Goal: Task Accomplishment & Management: Manage account settings

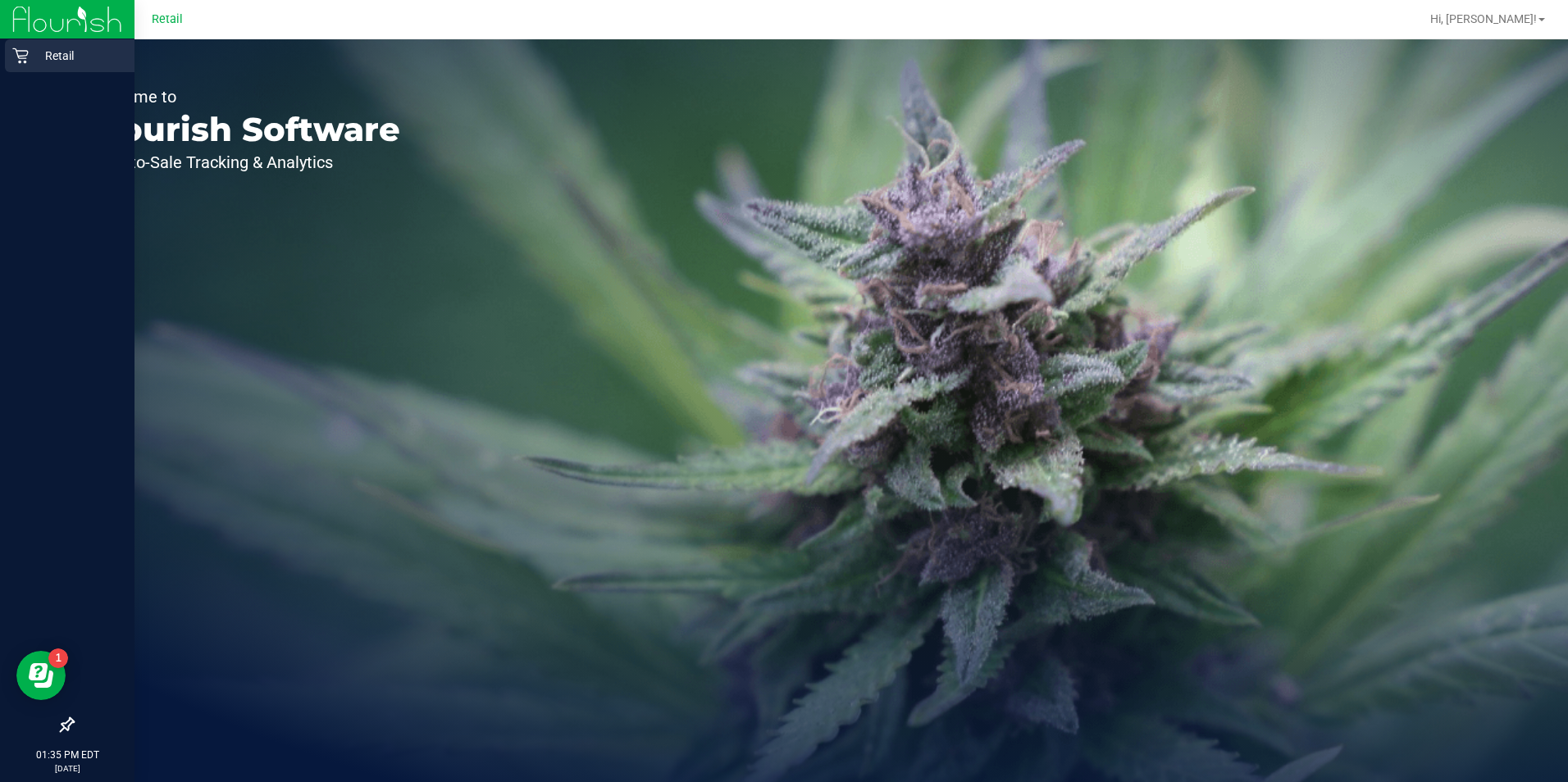
click at [25, 51] on icon at bounding box center [20, 56] width 15 height 15
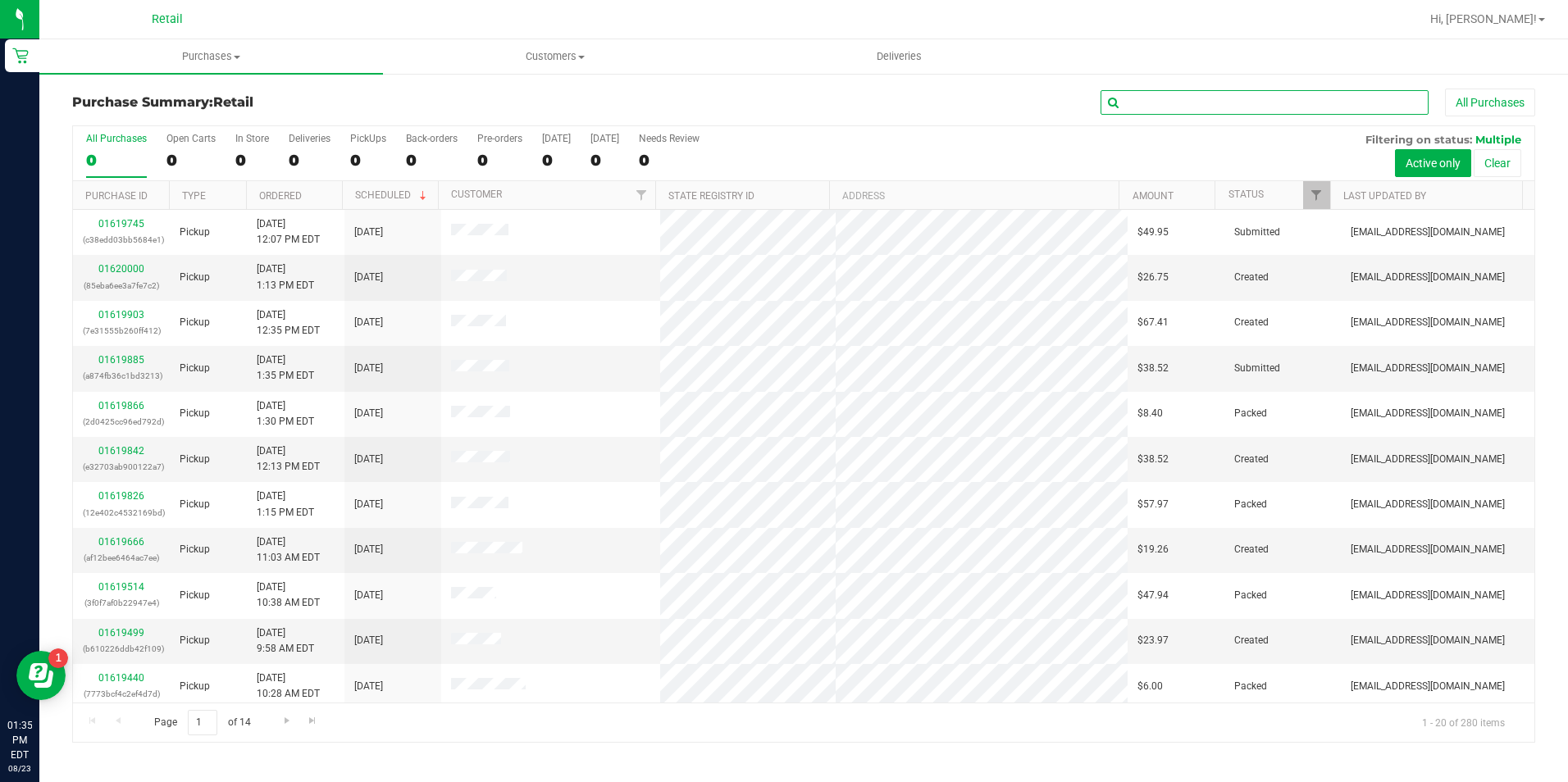
click at [1163, 104] on input "text" at bounding box center [1264, 102] width 328 height 25
click at [1163, 101] on input "text" at bounding box center [1264, 102] width 328 height 25
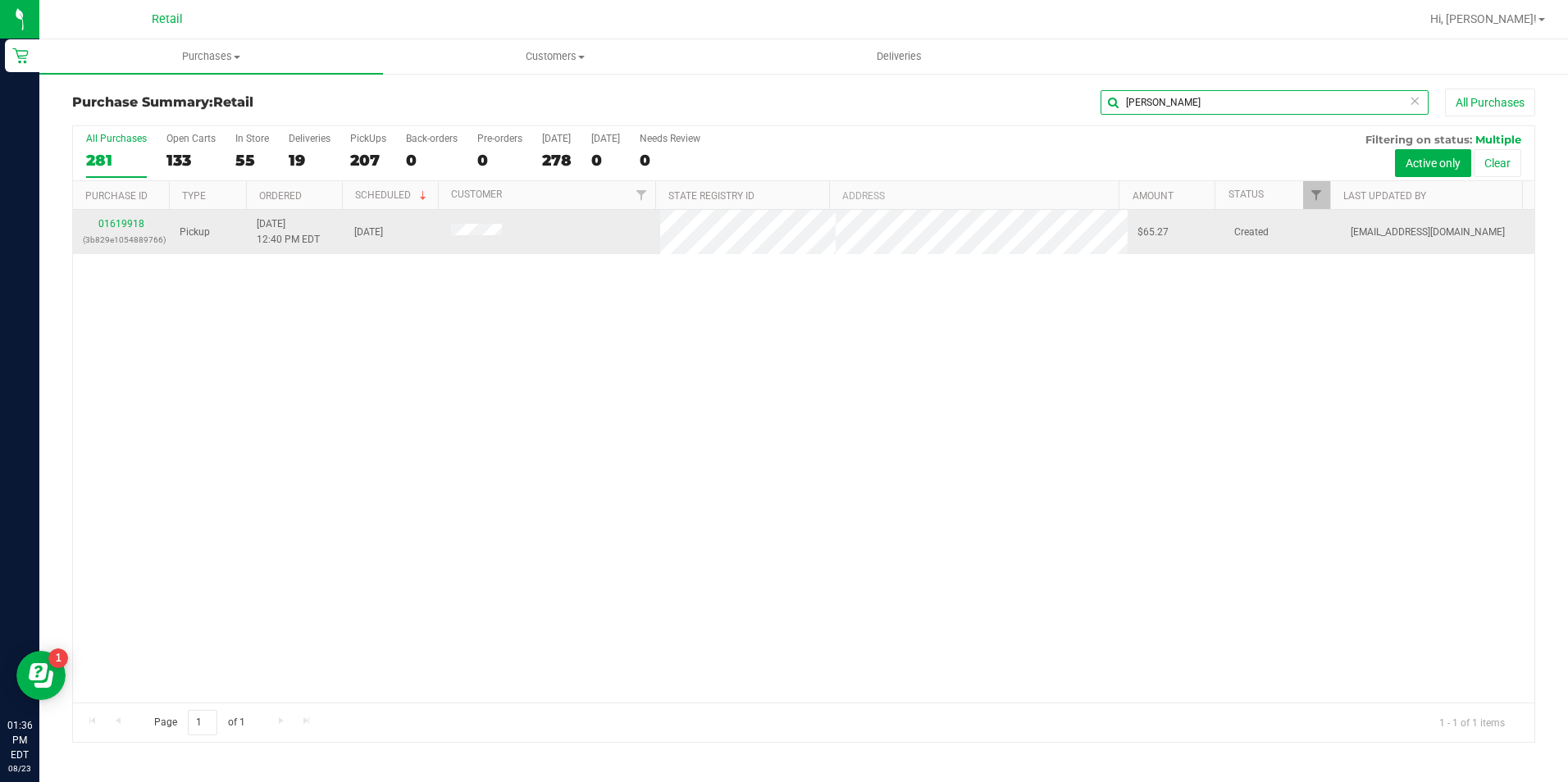
type input "[PERSON_NAME]"
click at [94, 218] on div "01619918 (3b829e1054889766)" at bounding box center [122, 232] width 77 height 31
click at [107, 230] on div "01619918 (3b829e1054889766)" at bounding box center [122, 232] width 77 height 31
click at [125, 221] on link "01619918" at bounding box center [122, 224] width 46 height 11
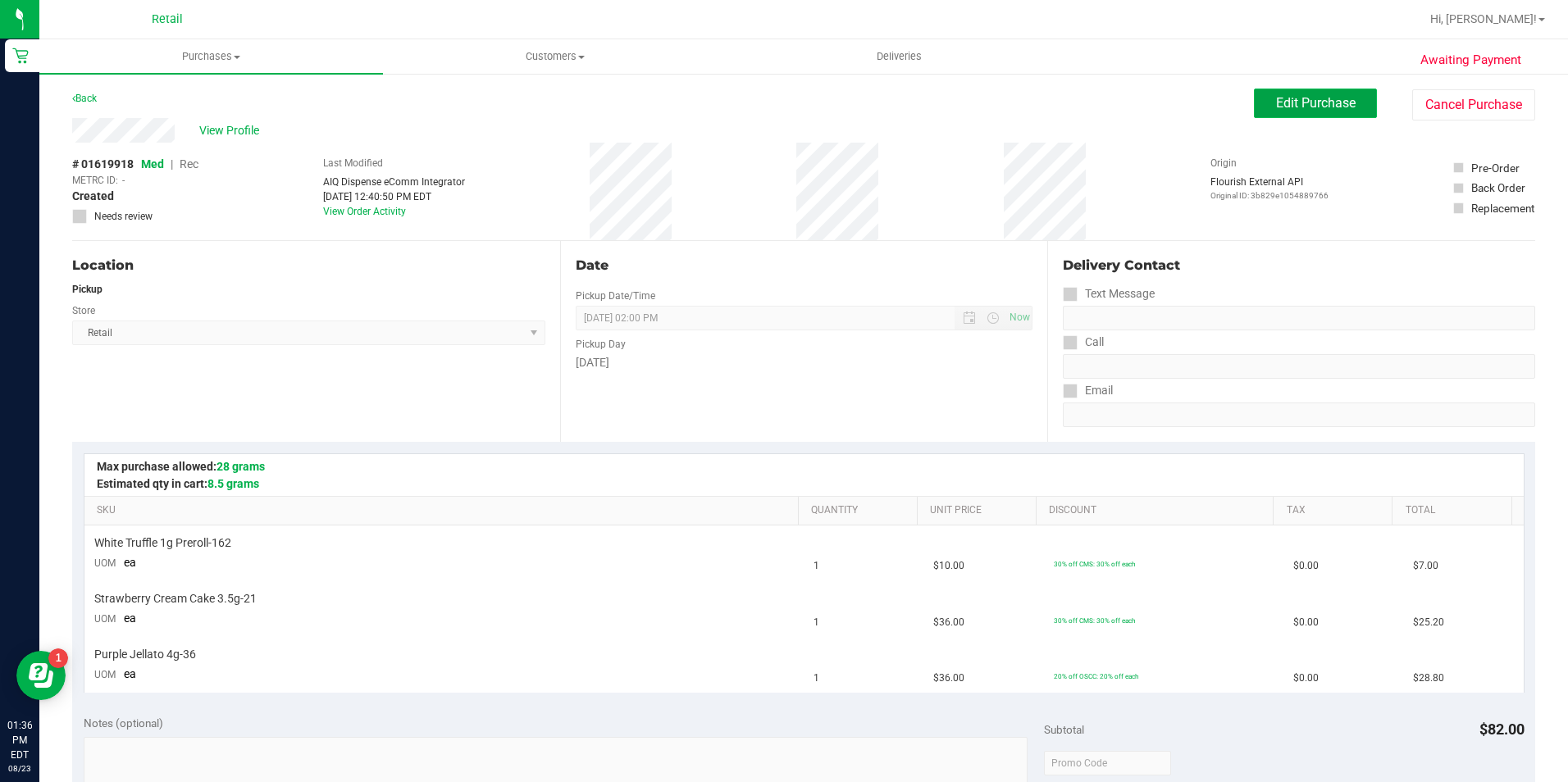
click at [1296, 103] on span "Edit Purchase" at bounding box center [1315, 103] width 80 height 15
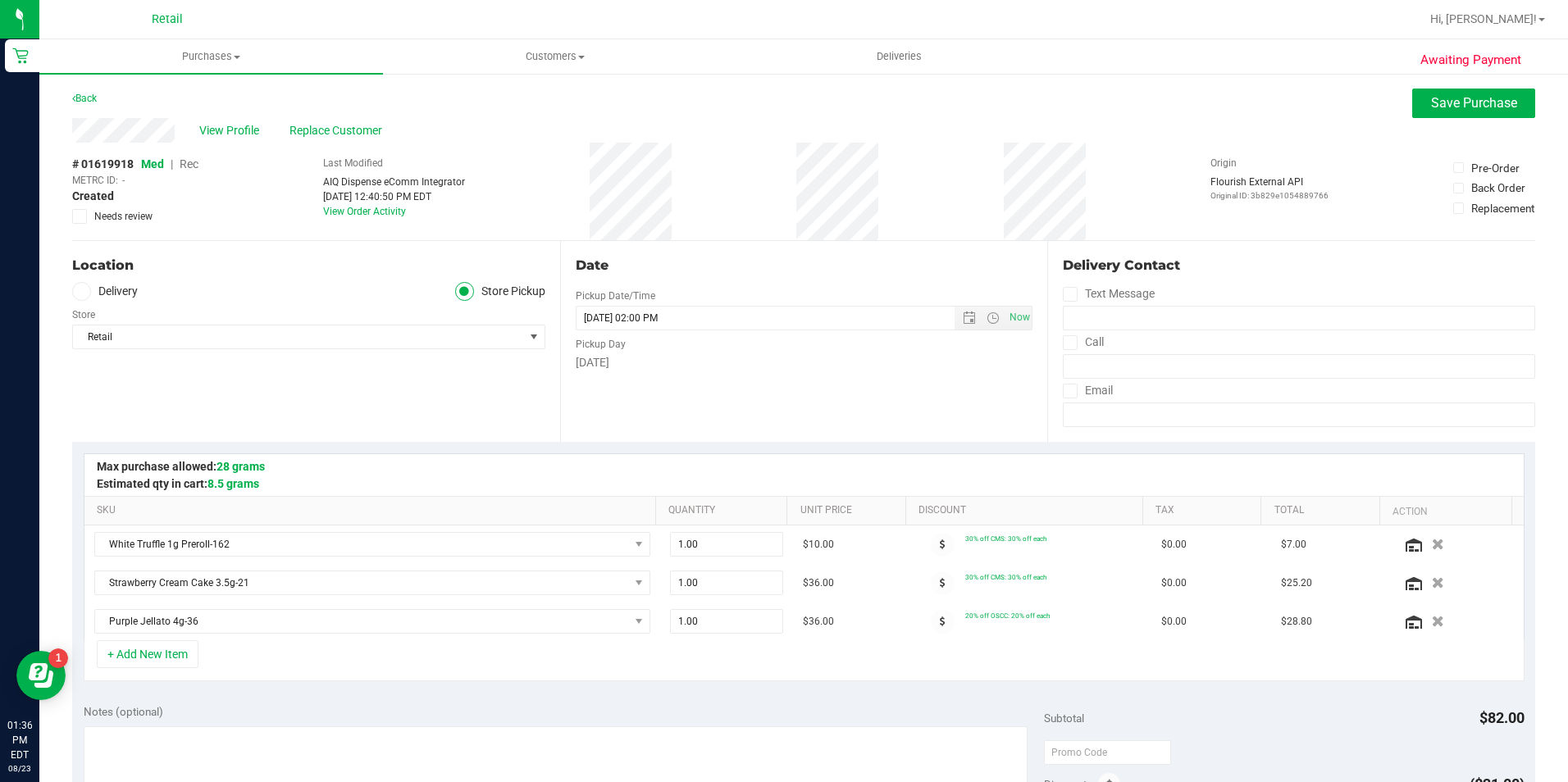
click at [188, 170] on span "Rec" at bounding box center [189, 164] width 19 height 13
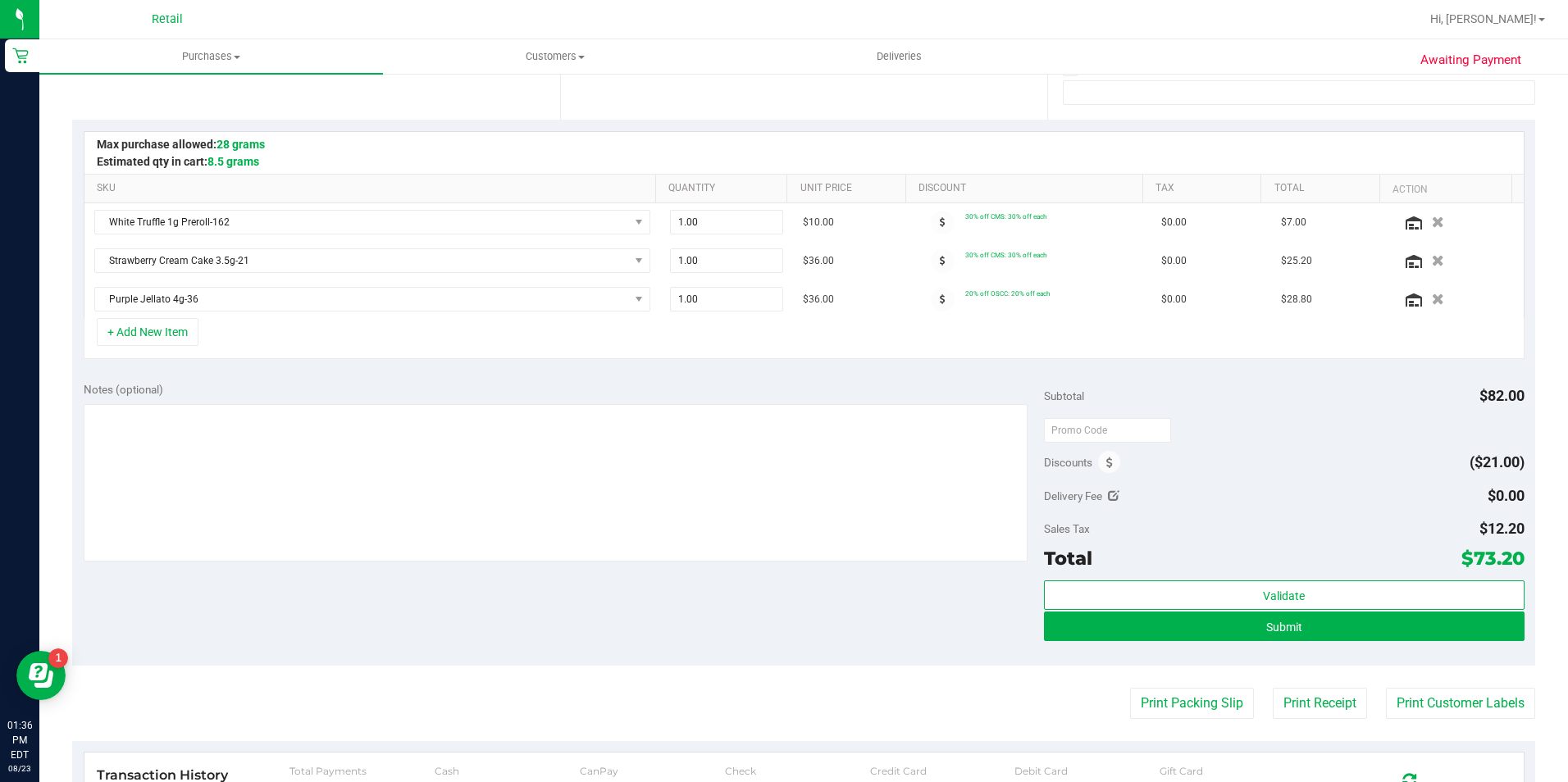
scroll to position [328, 0]
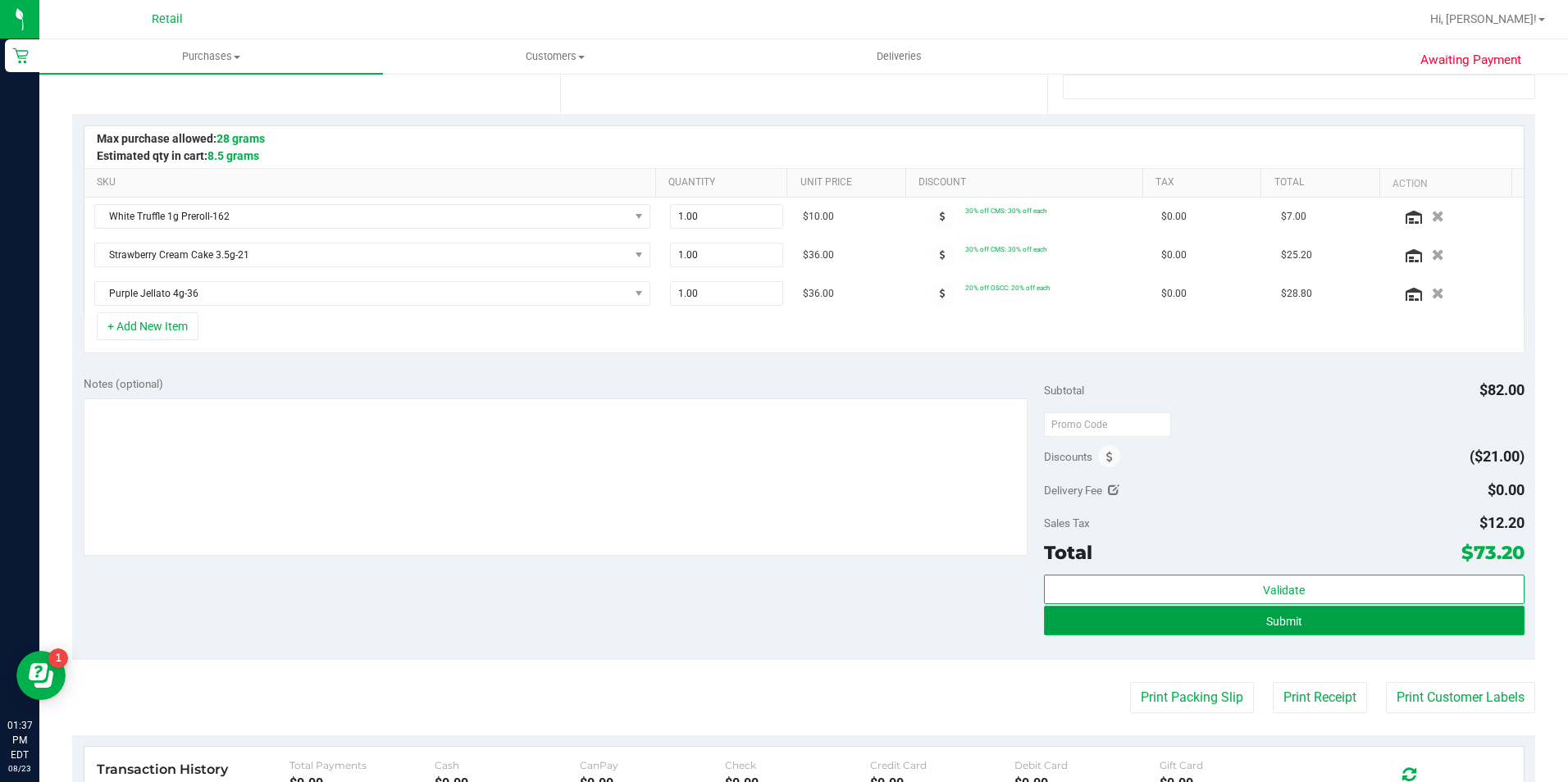
click at [1291, 610] on button "Submit" at bounding box center [1284, 621] width 480 height 29
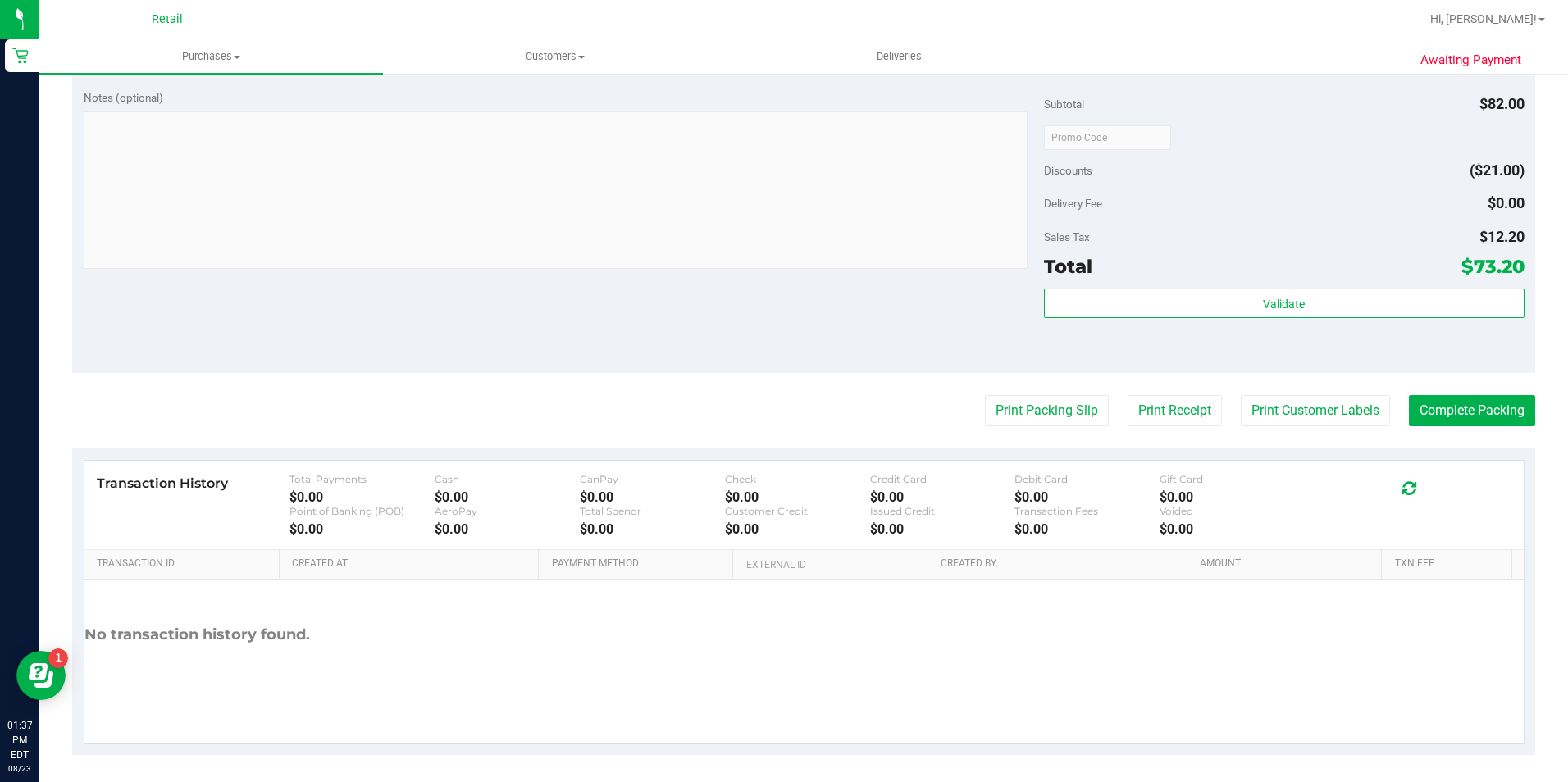
scroll to position [742, 0]
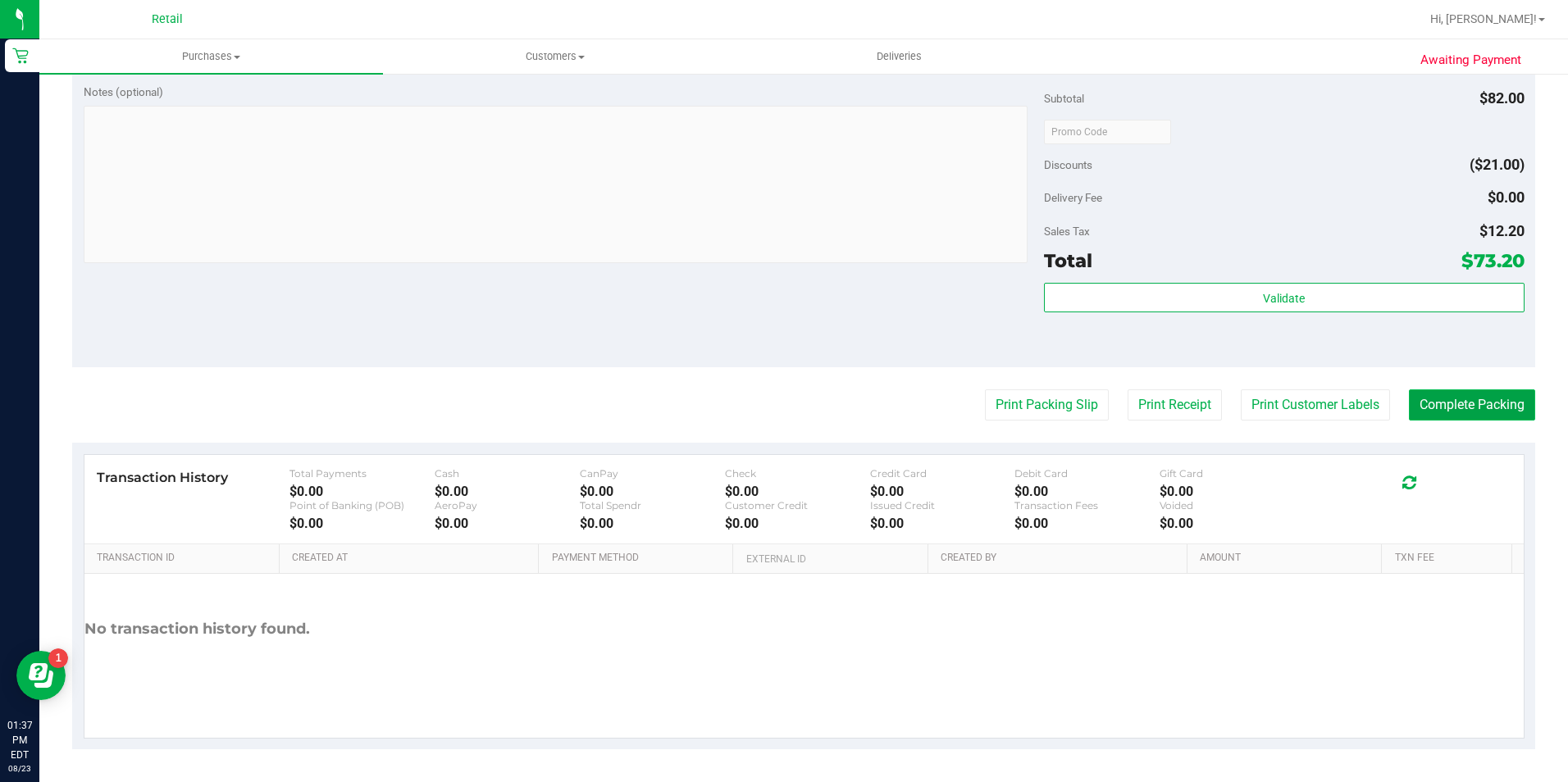
click at [1416, 397] on button "Complete Packing" at bounding box center [1471, 405] width 126 height 31
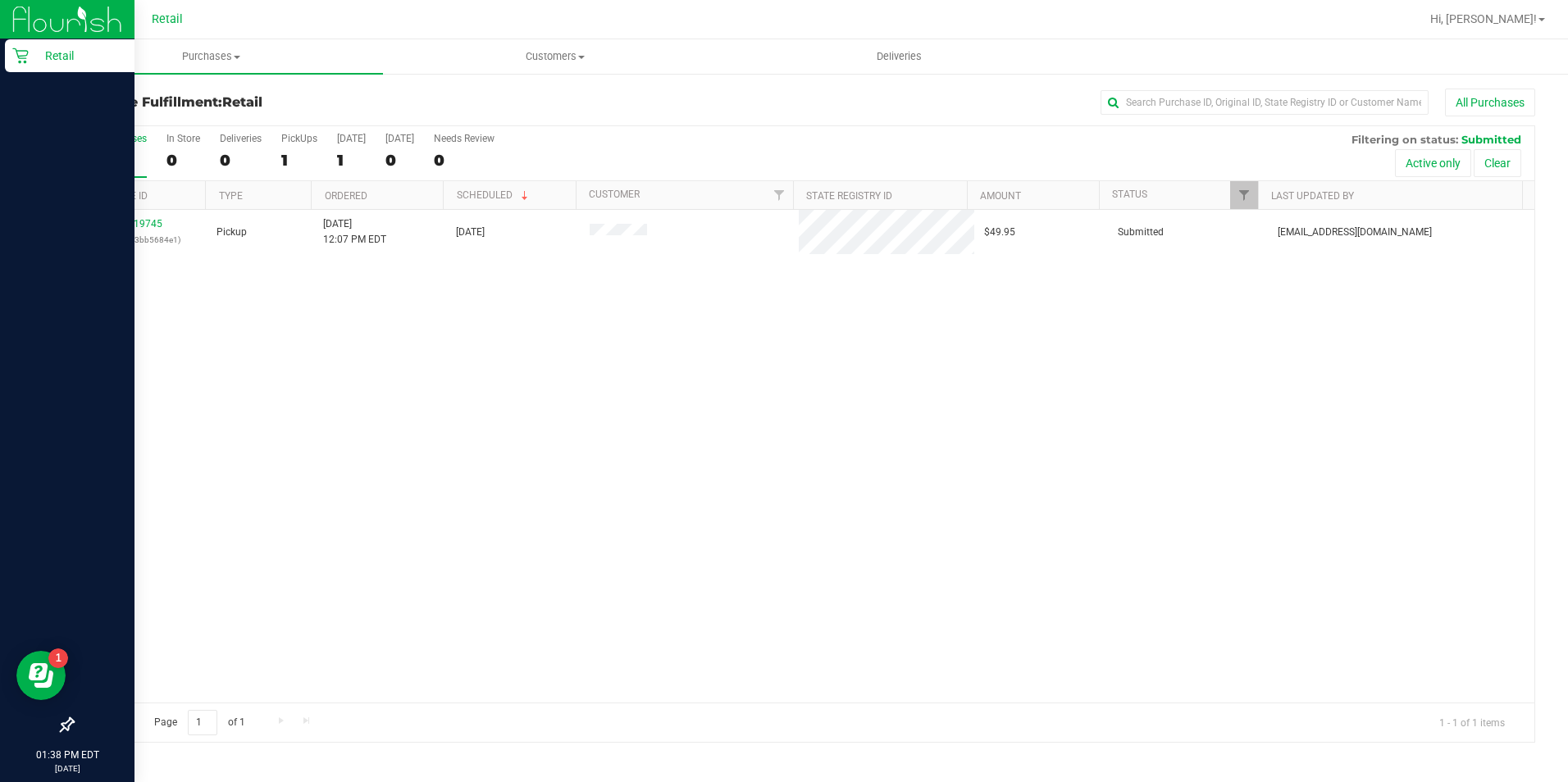
click at [24, 65] on div "Retail" at bounding box center [69, 56] width 129 height 33
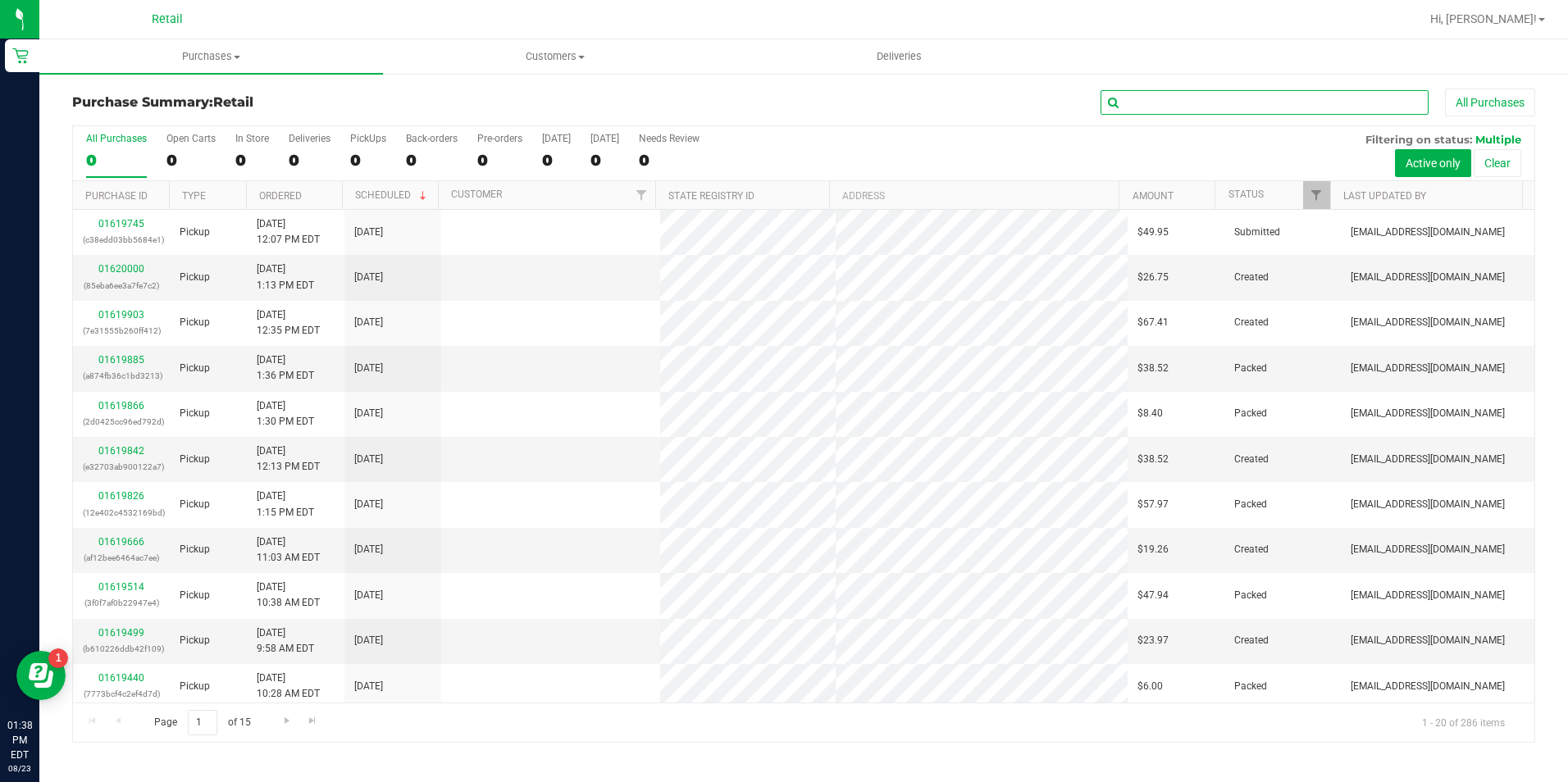
click at [1245, 105] on input "text" at bounding box center [1264, 102] width 328 height 25
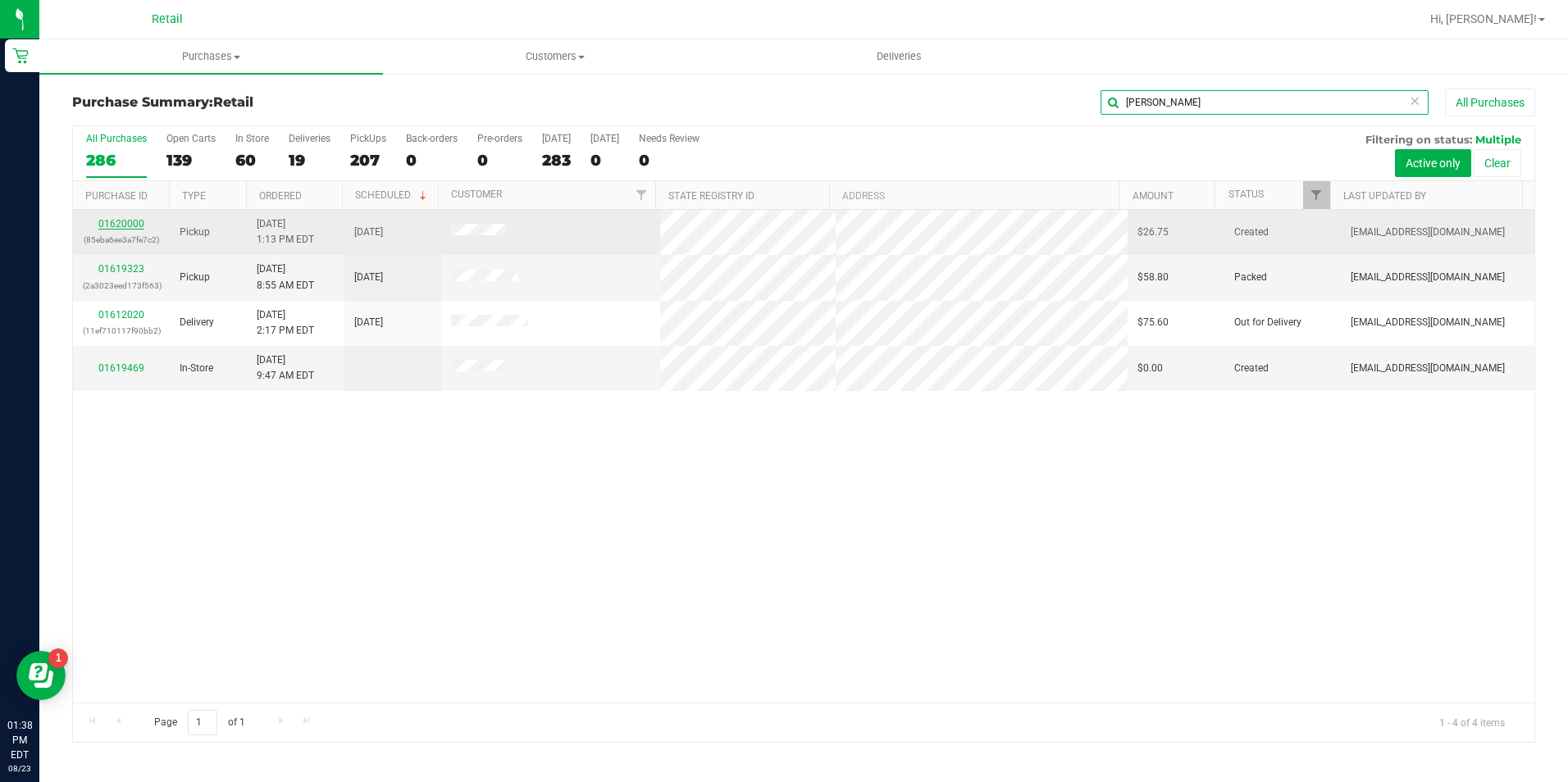
type input "[PERSON_NAME]"
click at [127, 227] on link "01620000" at bounding box center [122, 224] width 46 height 11
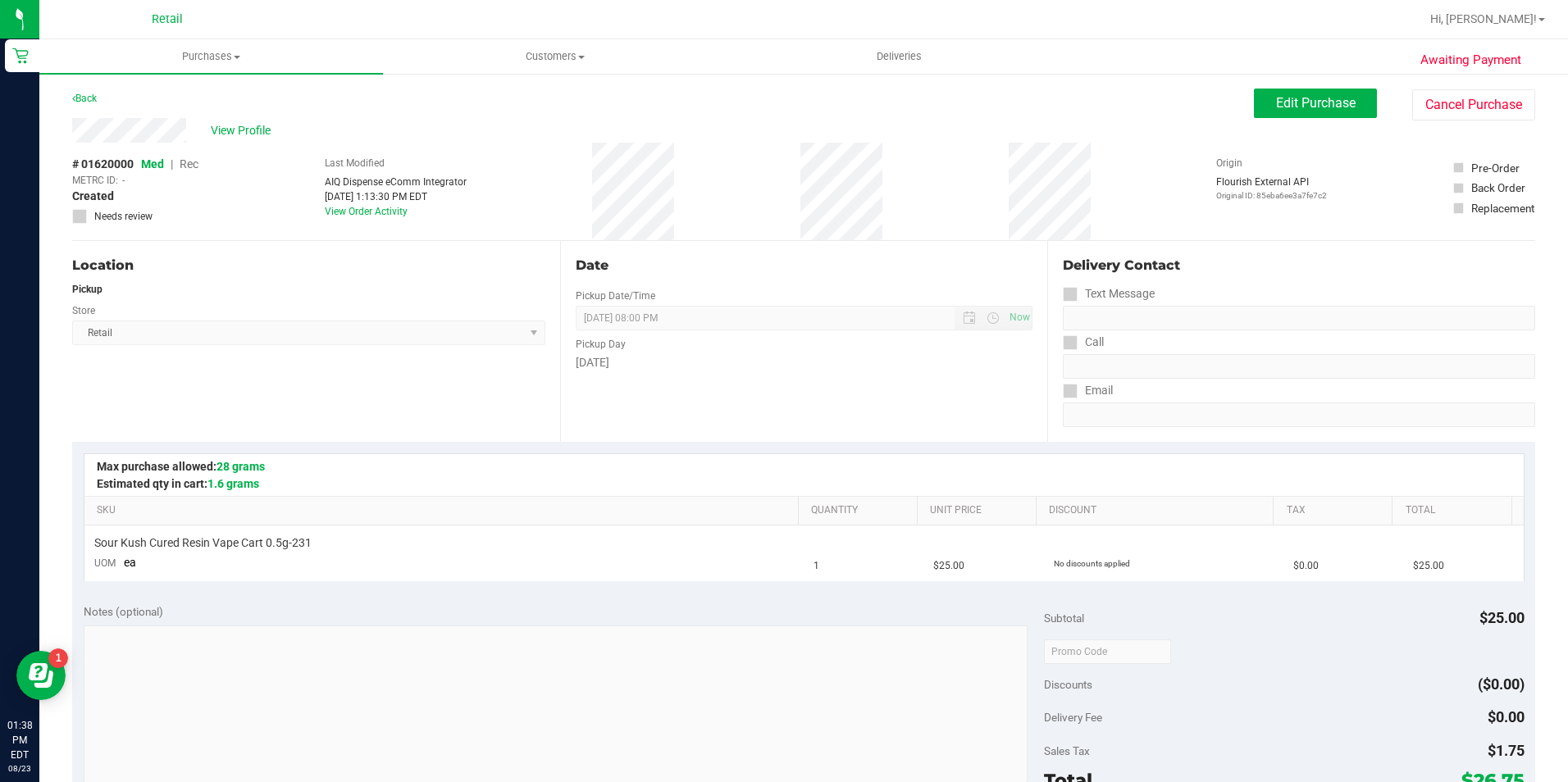
click at [1329, 119] on div "Edit Purchase Cancel Purchase" at bounding box center [1394, 104] width 281 height 32
click at [1329, 108] on span "Edit Purchase" at bounding box center [1315, 103] width 80 height 15
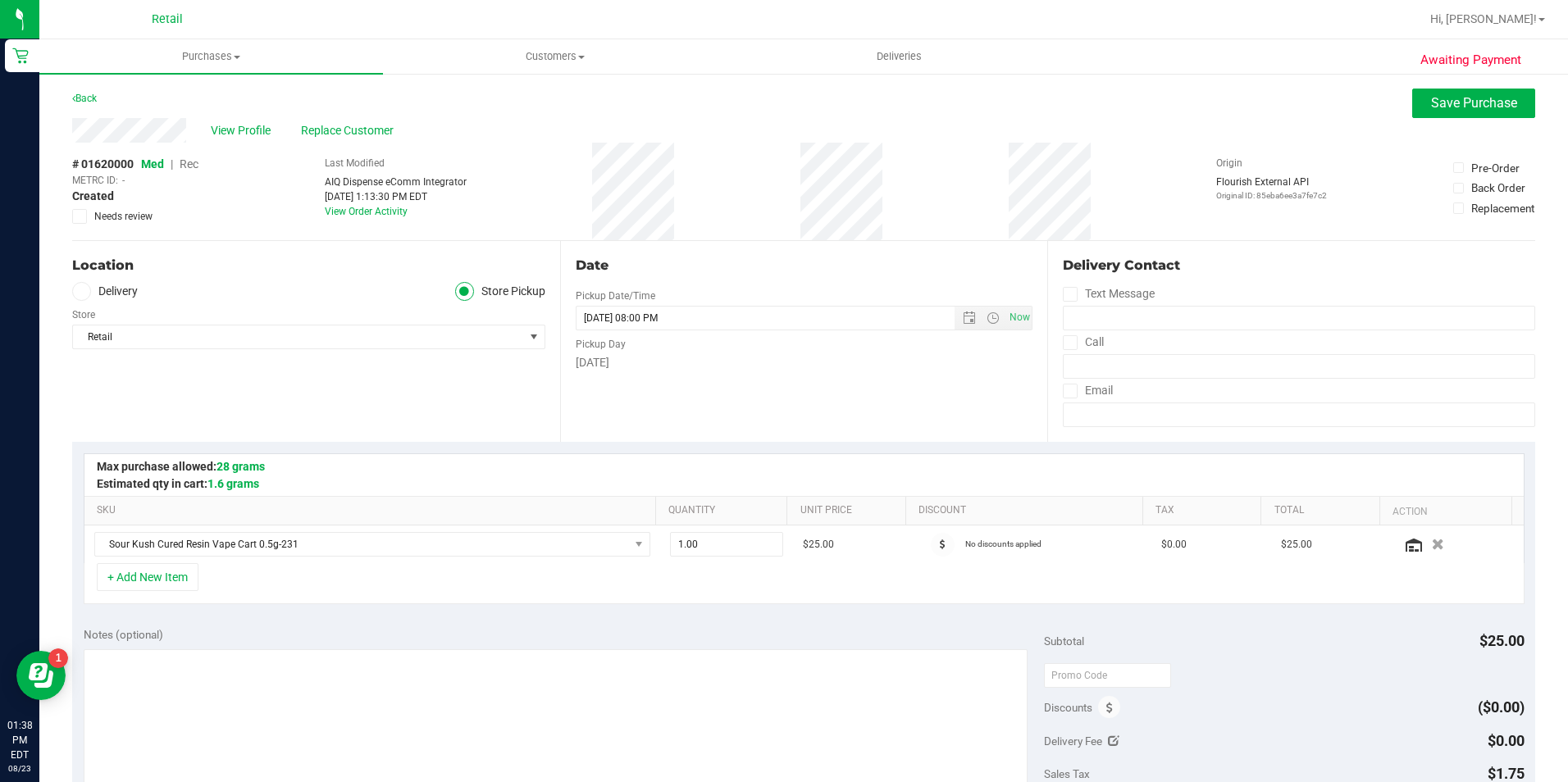
click at [187, 165] on span "Rec" at bounding box center [189, 164] width 19 height 13
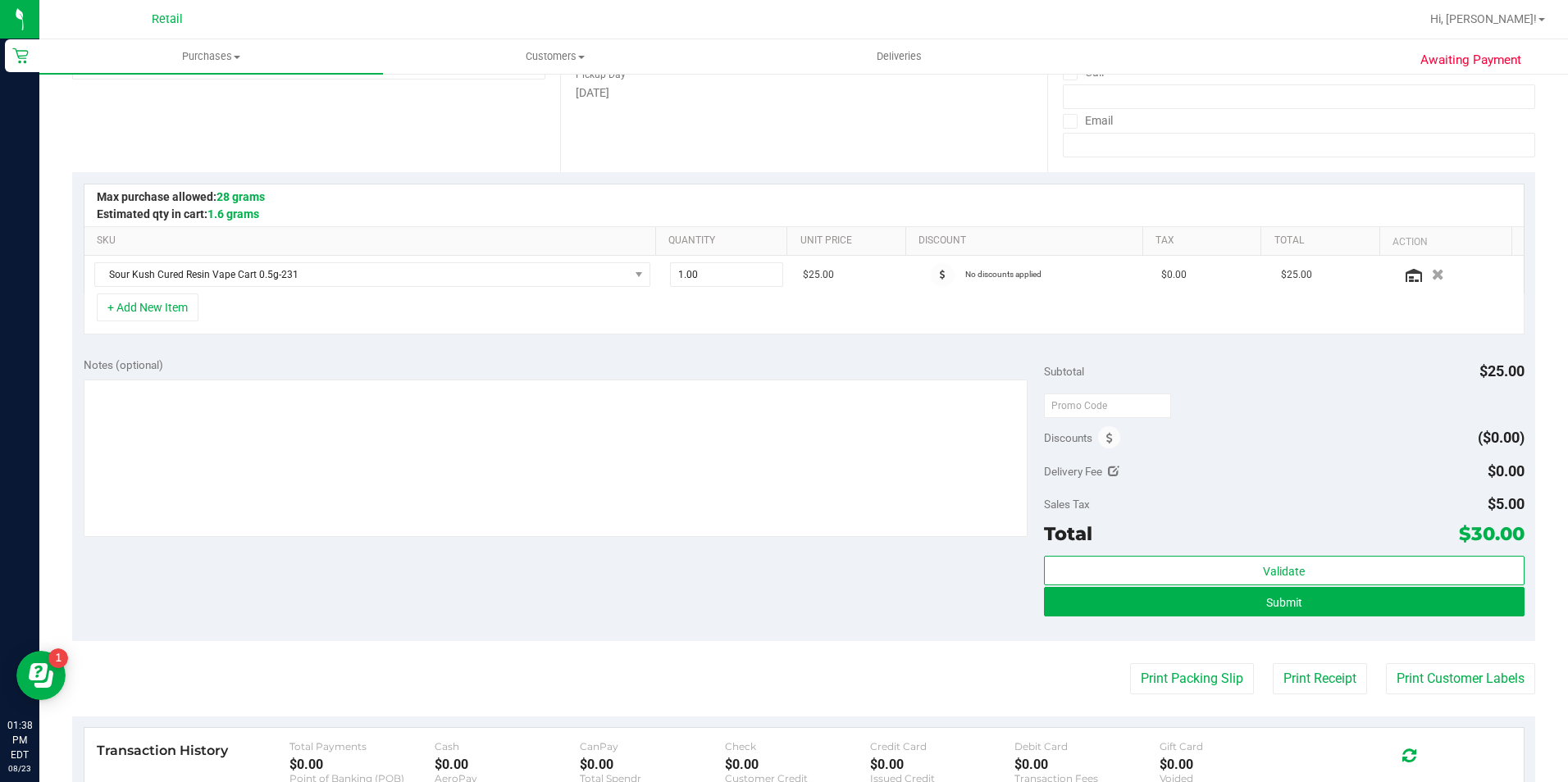
scroll to position [410, 0]
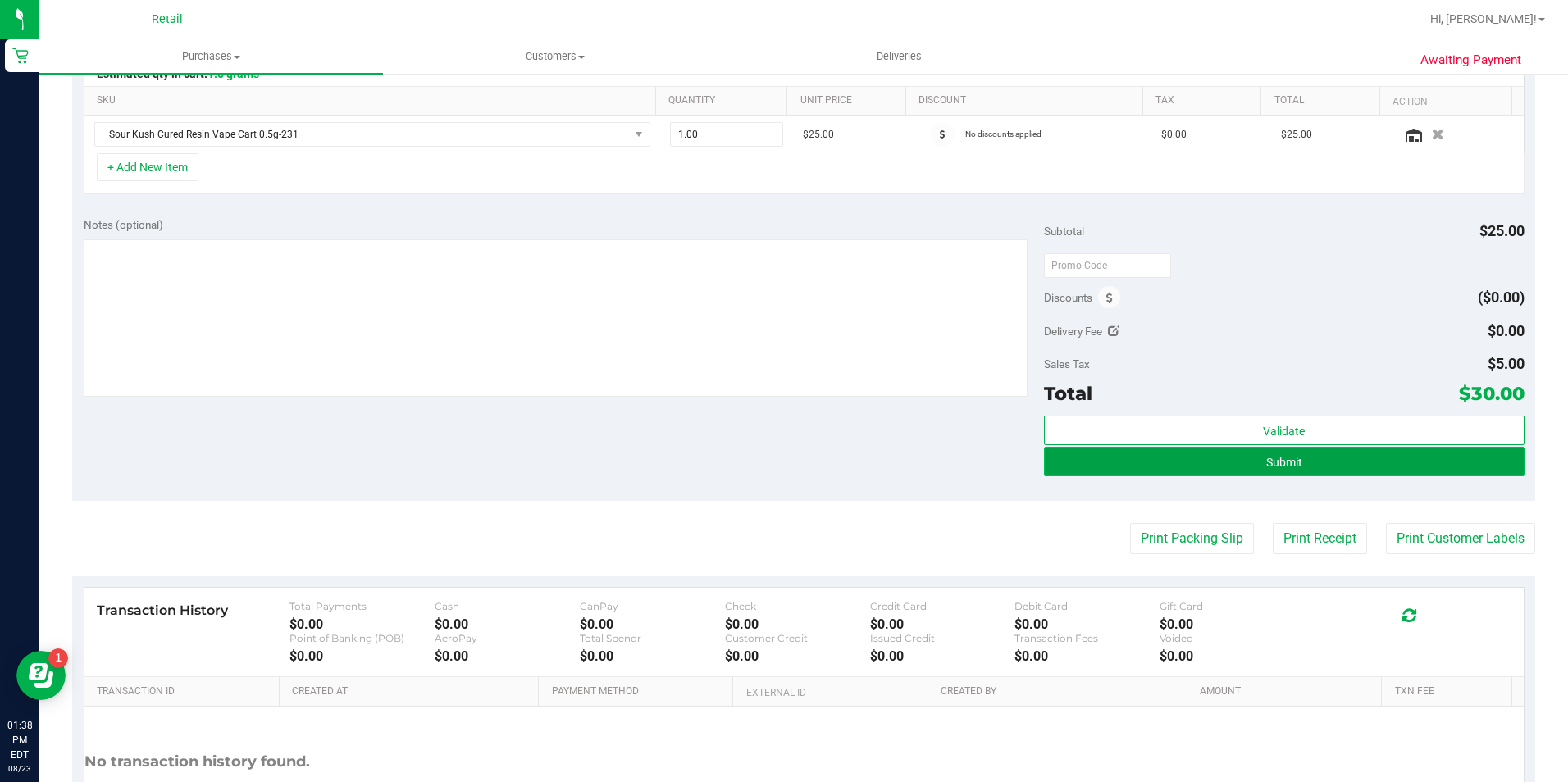
click at [1419, 463] on button "Submit" at bounding box center [1284, 462] width 480 height 29
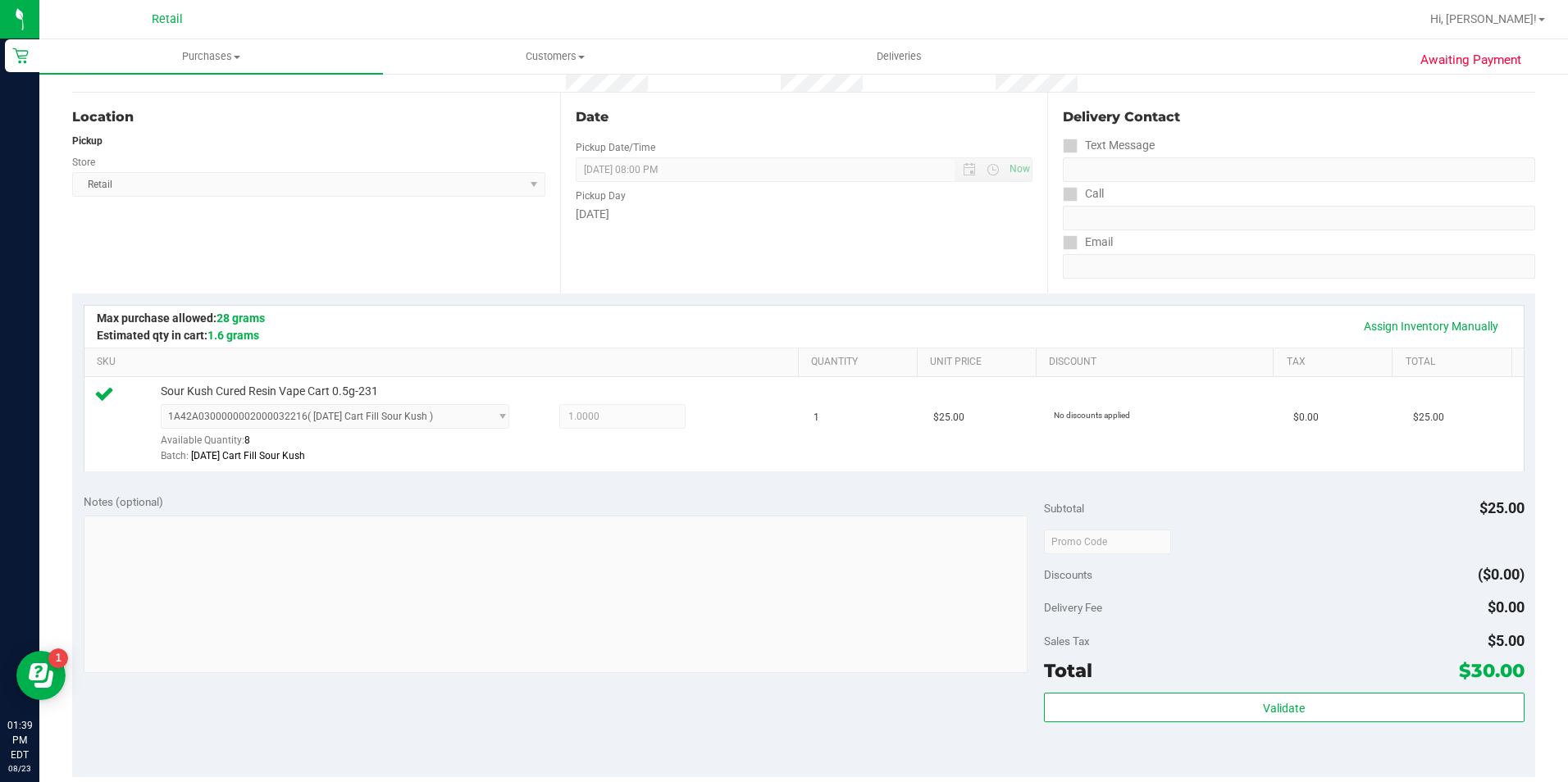
scroll to position [328, 0]
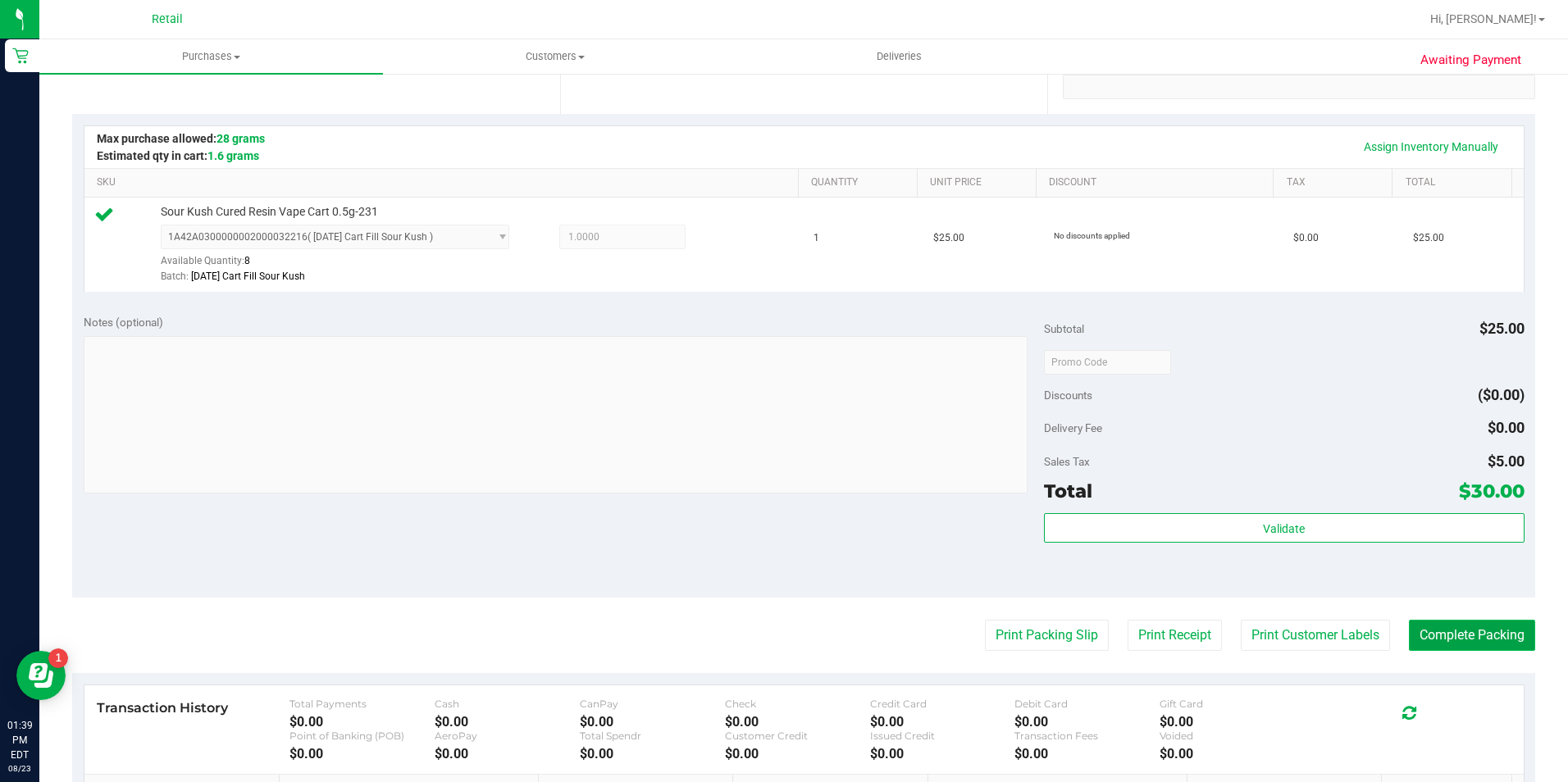
click at [1509, 637] on button "Complete Packing" at bounding box center [1471, 636] width 126 height 31
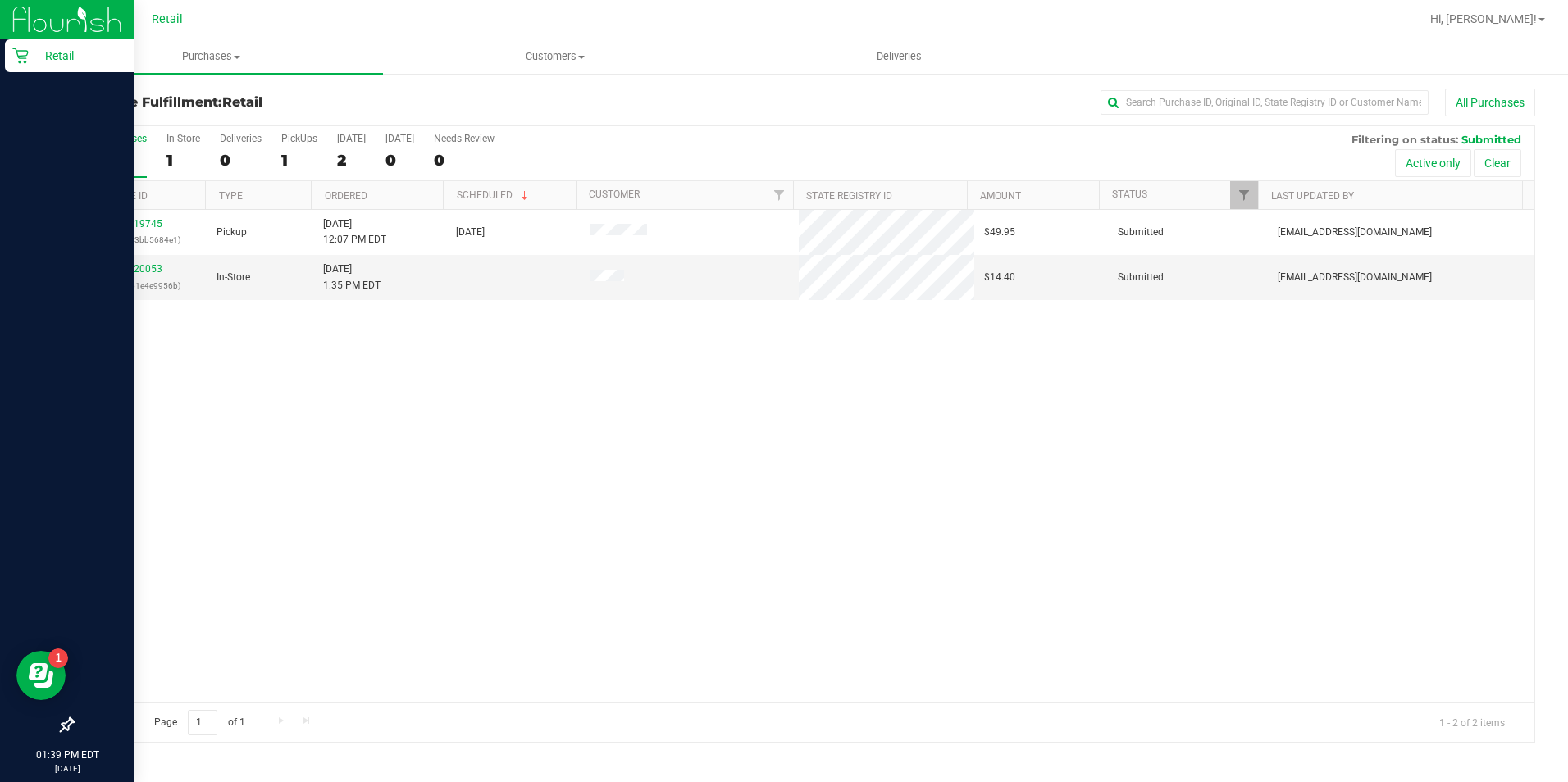
click at [30, 55] on p "Retail" at bounding box center [78, 56] width 98 height 20
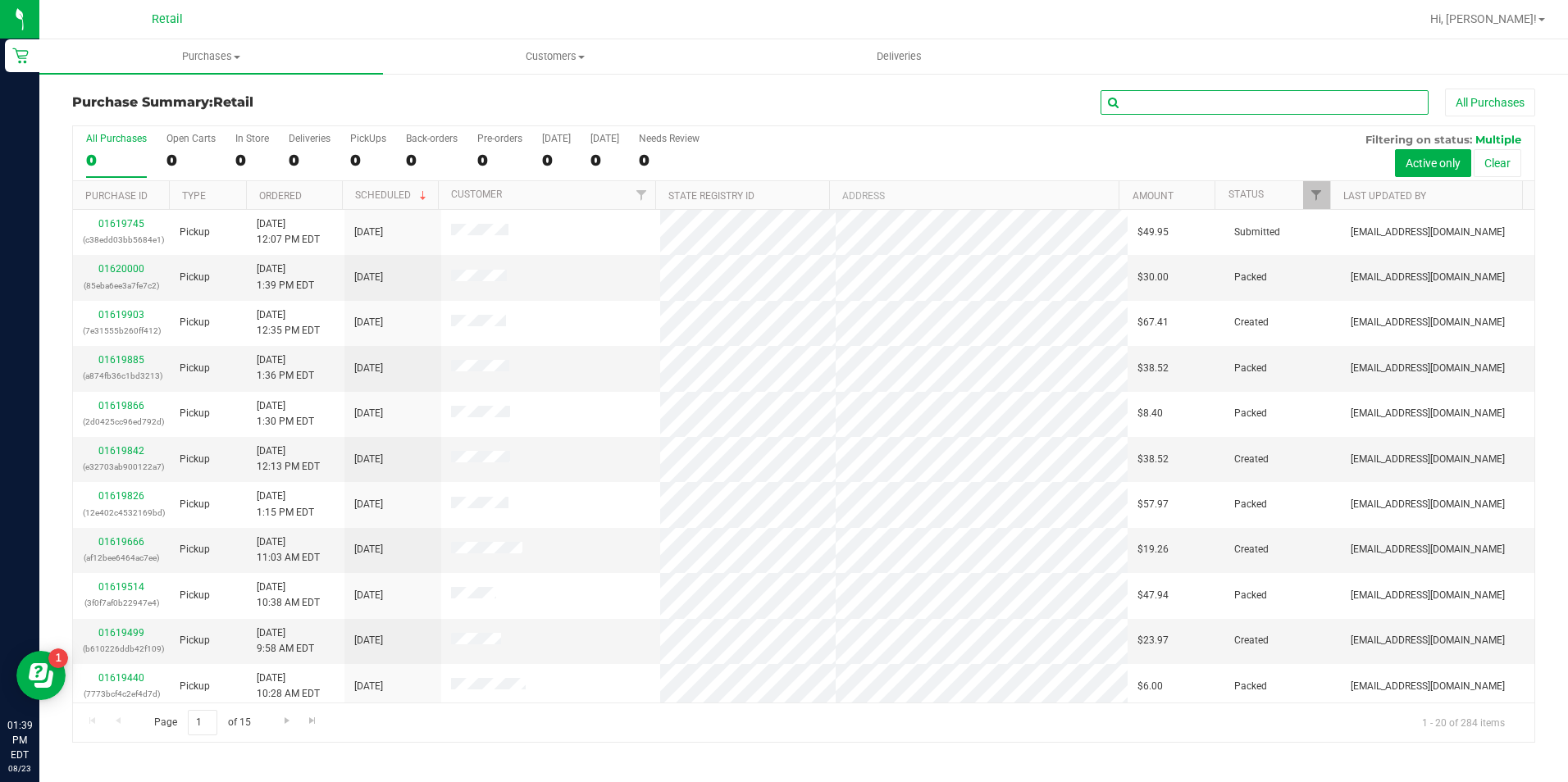
click at [1213, 93] on input "text" at bounding box center [1264, 102] width 328 height 25
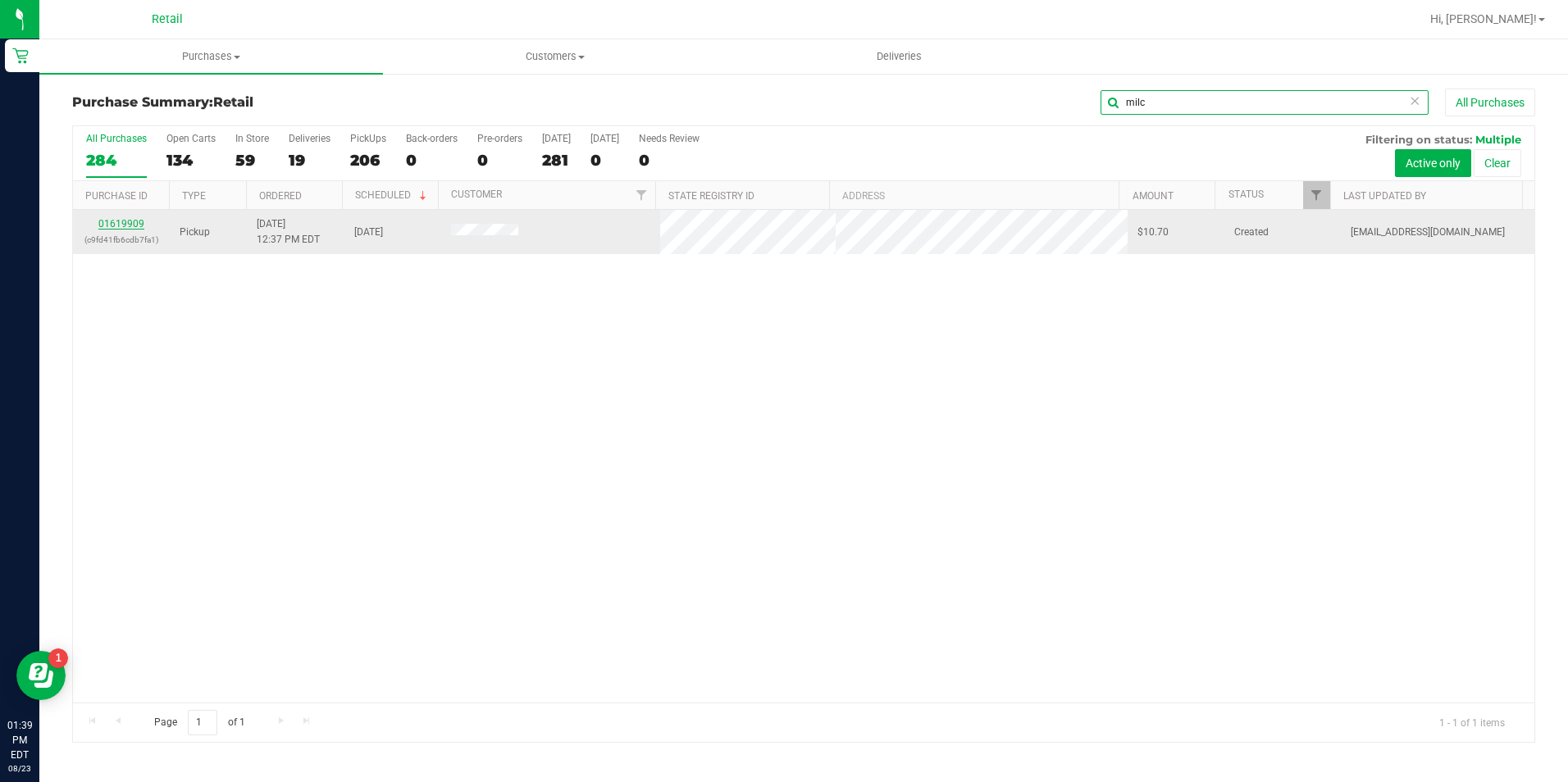
type input "milc"
click at [131, 229] on link "01619909" at bounding box center [122, 224] width 46 height 11
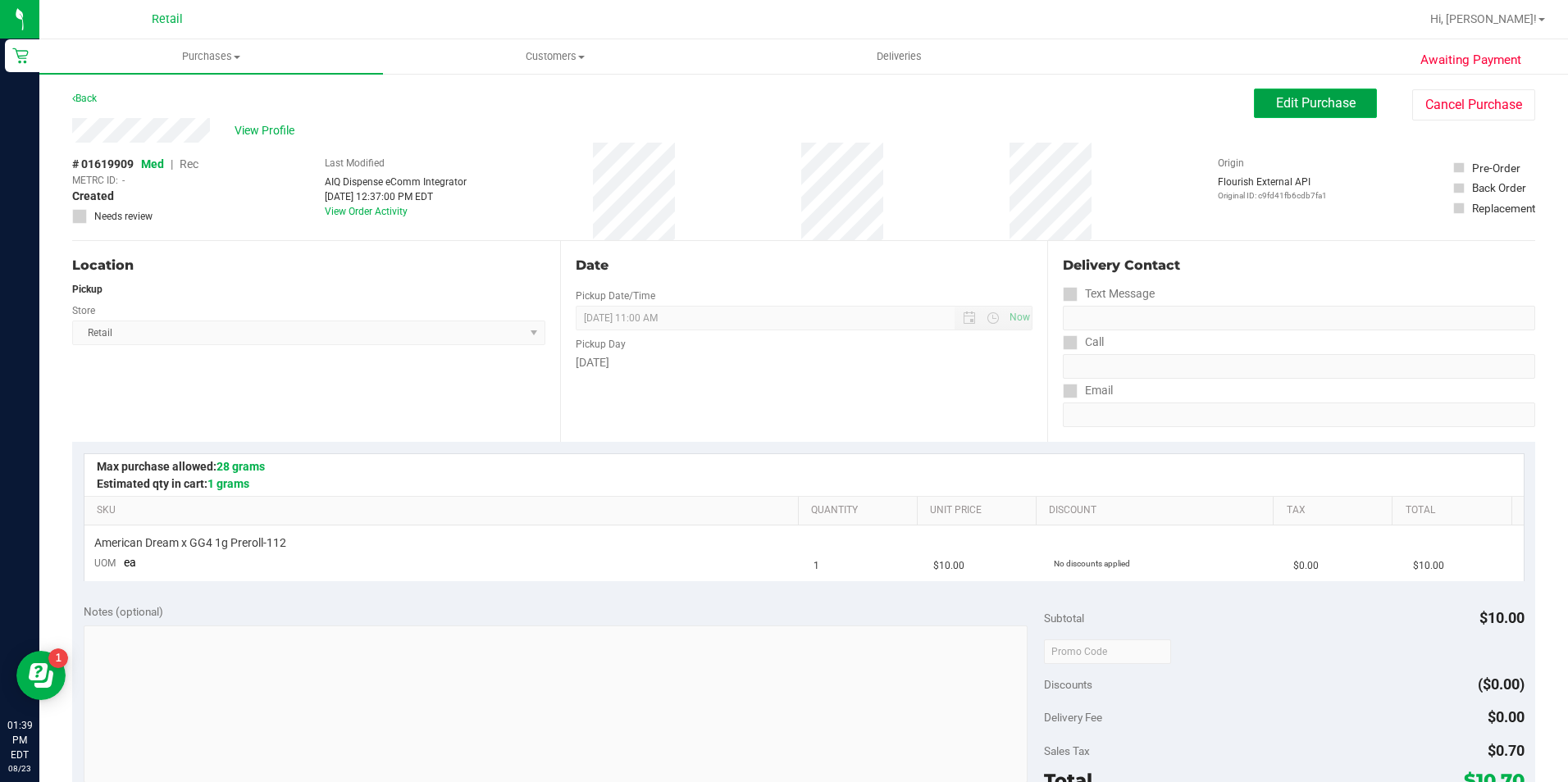
click at [1356, 108] on button "Edit Purchase" at bounding box center [1315, 103] width 123 height 29
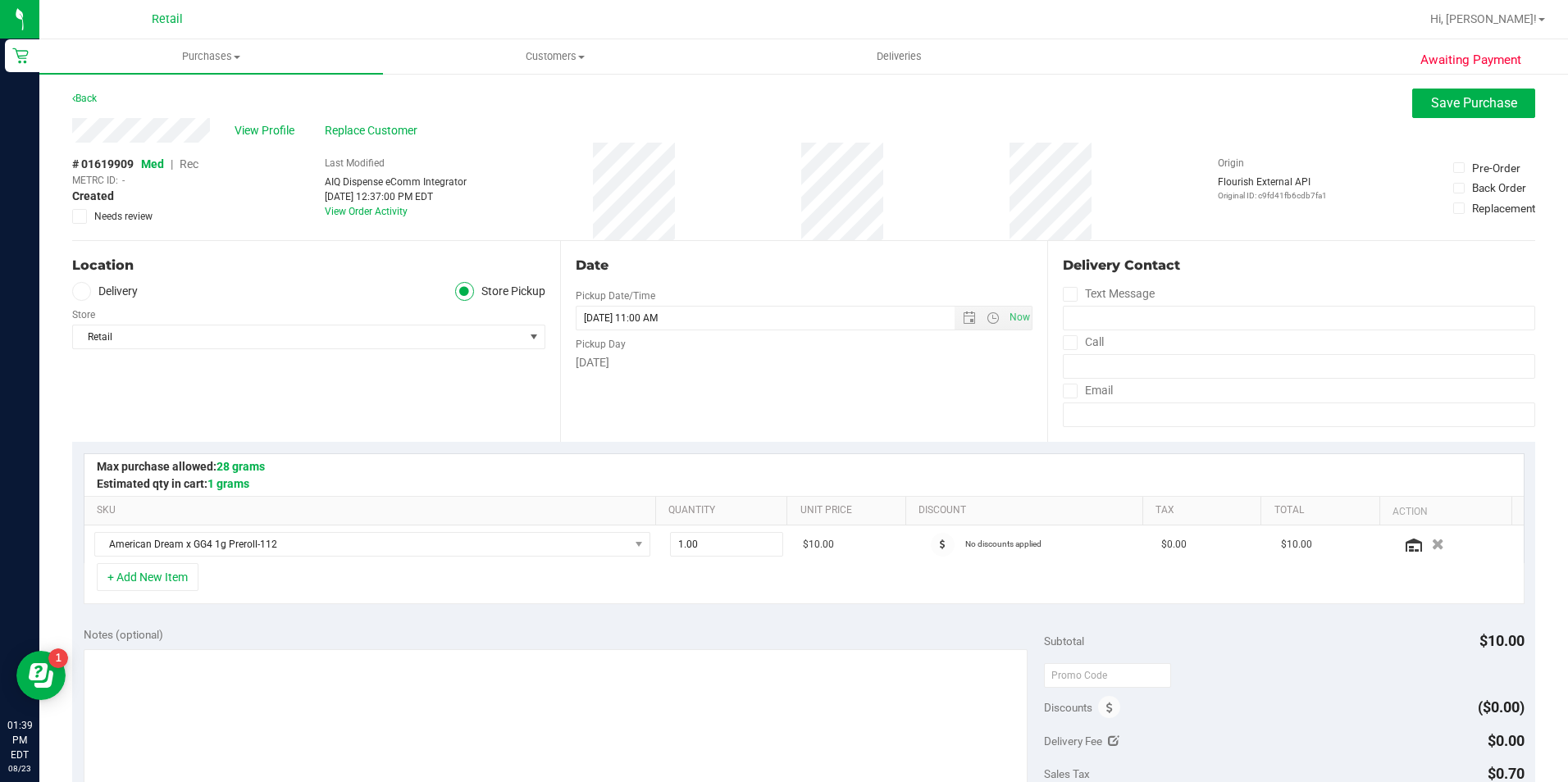
click at [192, 170] on span "Rec" at bounding box center [189, 164] width 19 height 13
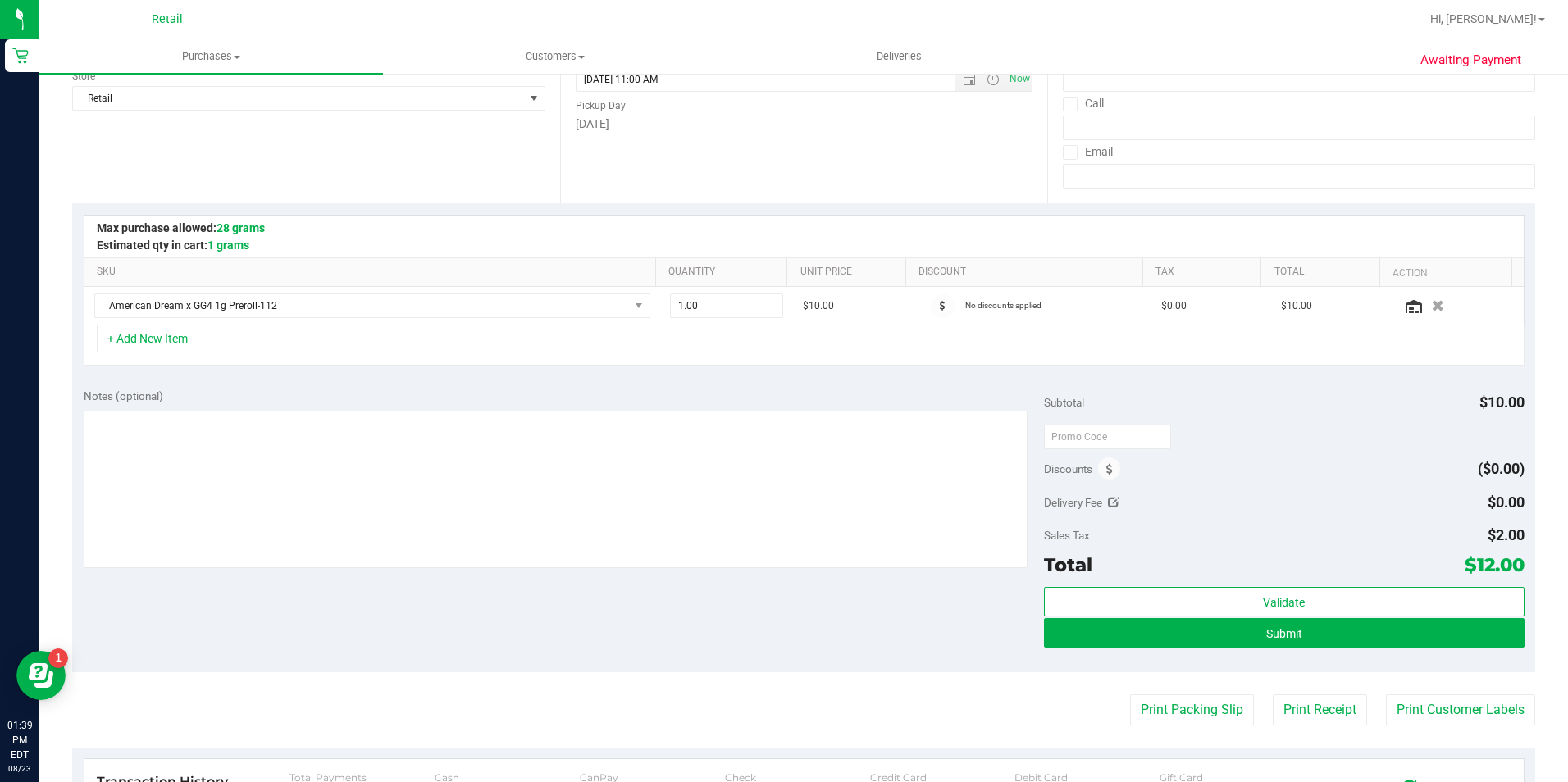
scroll to position [246, 0]
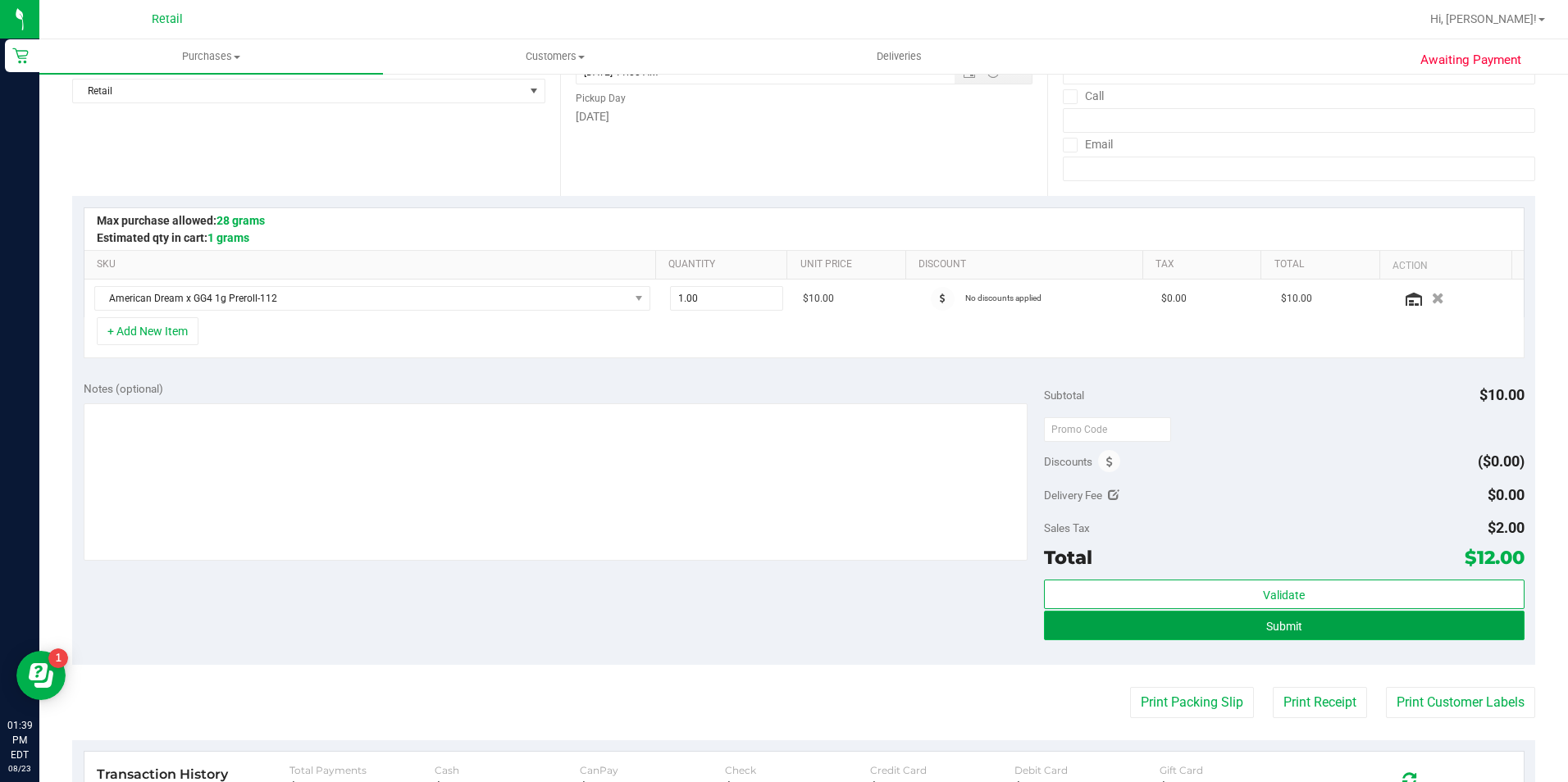
click at [1333, 636] on button "Submit" at bounding box center [1284, 625] width 480 height 29
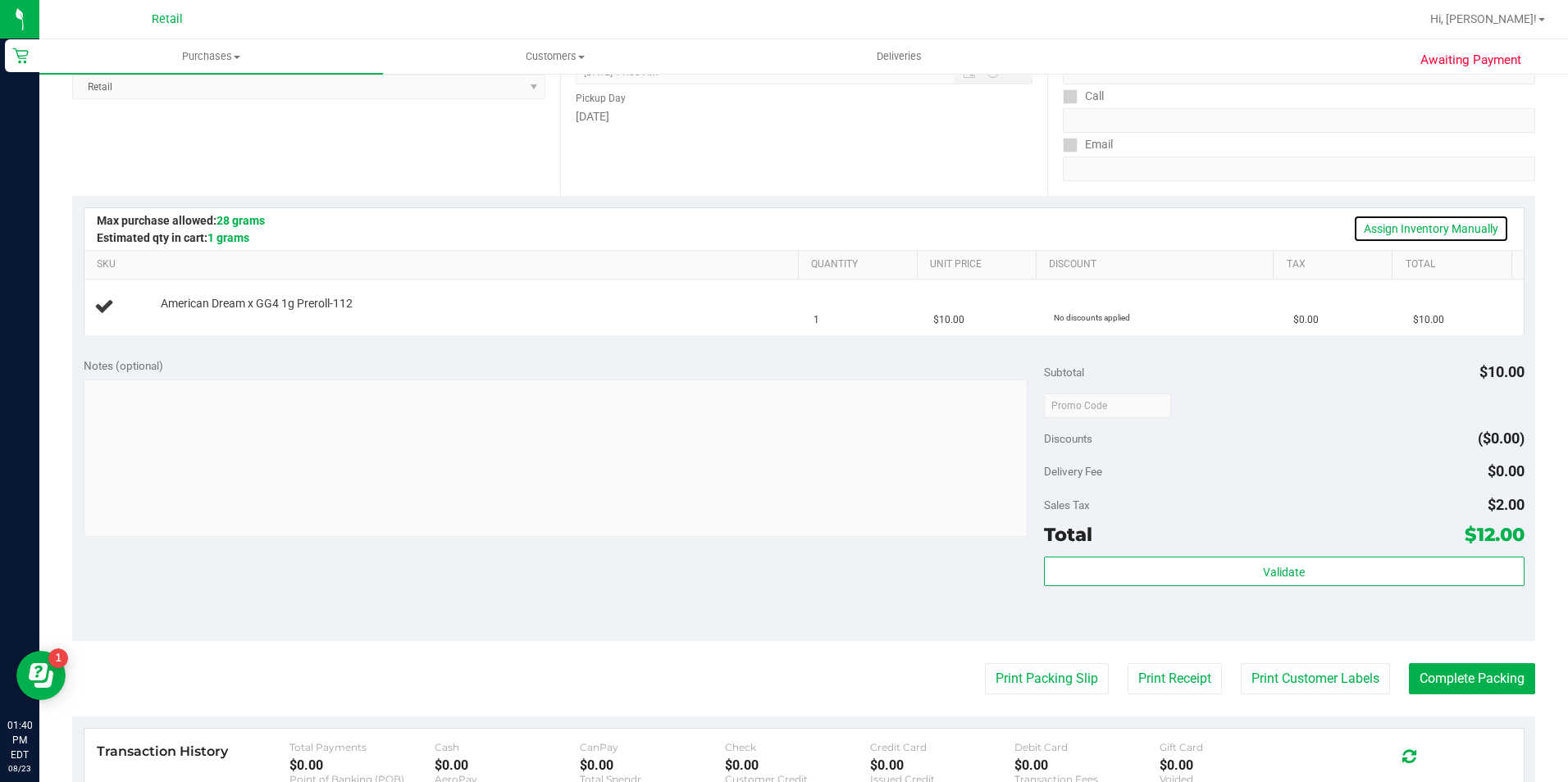
click at [1407, 229] on link "Assign Inventory Manually" at bounding box center [1431, 229] width 156 height 28
click at [206, 313] on link "Add Package" at bounding box center [190, 314] width 59 height 11
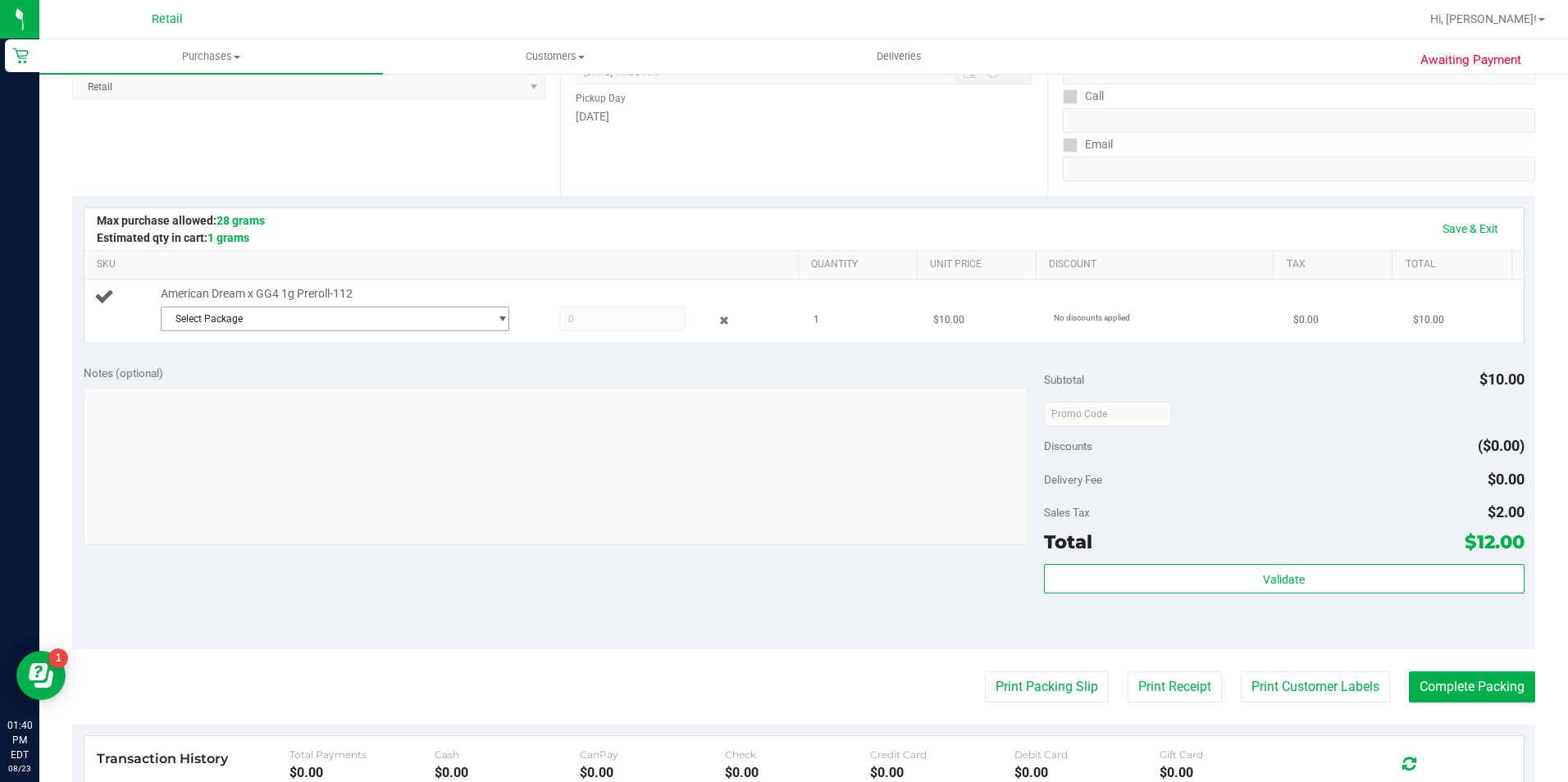
click at [428, 313] on span "Select Package" at bounding box center [325, 319] width 327 height 23
click at [396, 389] on span "( [DATE] PR AD x GG4 )" at bounding box center [361, 385] width 99 height 11
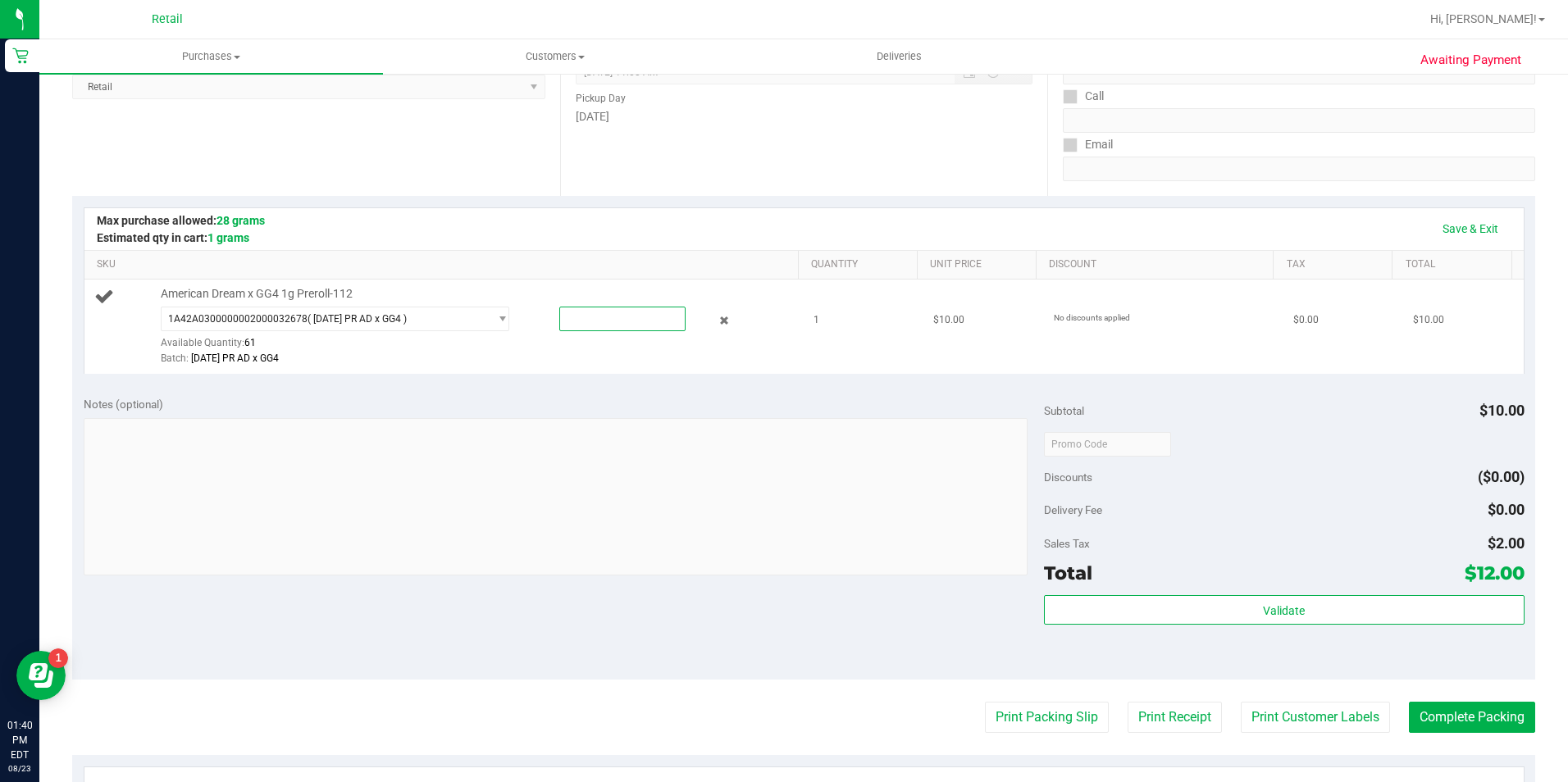
drag, startPoint x: 577, startPoint y: 316, endPoint x: 523, endPoint y: 317, distance: 54.0
click at [528, 317] on div at bounding box center [607, 319] width 158 height 25
type input "1"
type input "1.0000"
click at [1413, 712] on button "Complete Packing" at bounding box center [1471, 718] width 126 height 31
